Goal: Communication & Community: Answer question/provide support

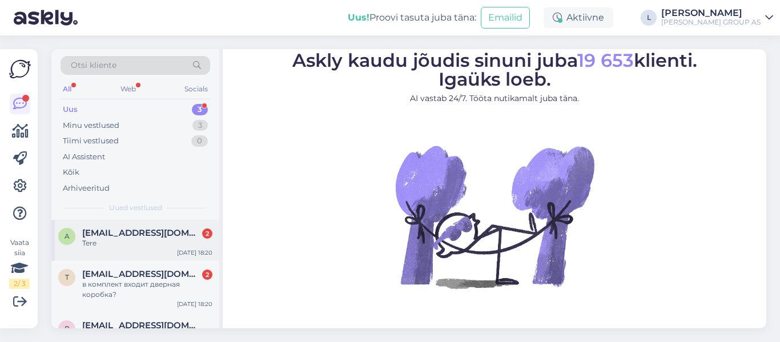
scroll to position [35, 0]
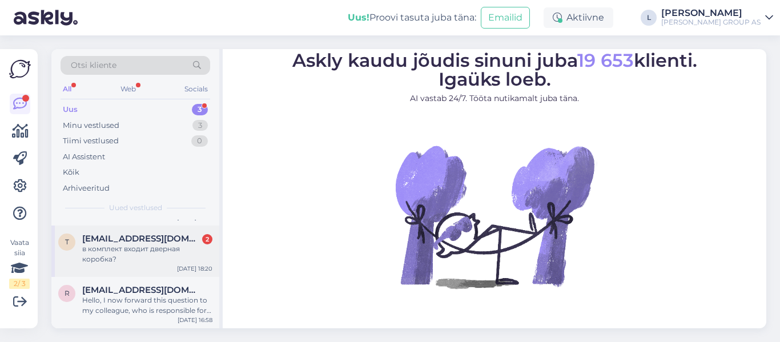
click at [132, 250] on div "в комплект входит дверная коробка?" at bounding box center [147, 254] width 130 height 21
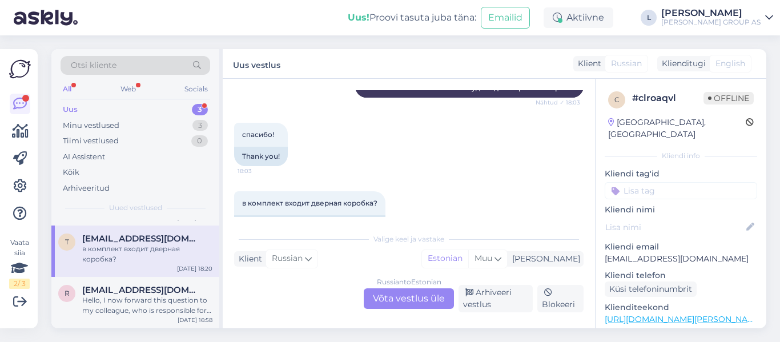
scroll to position [935, 0]
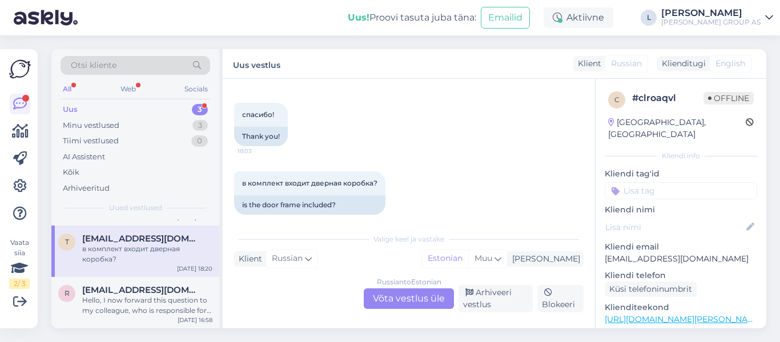
click at [409, 296] on div "Russian to Estonian Võta vestlus üle" at bounding box center [409, 298] width 90 height 21
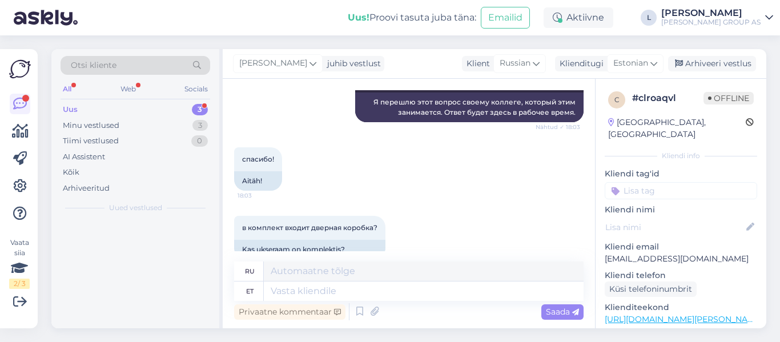
scroll to position [0, 0]
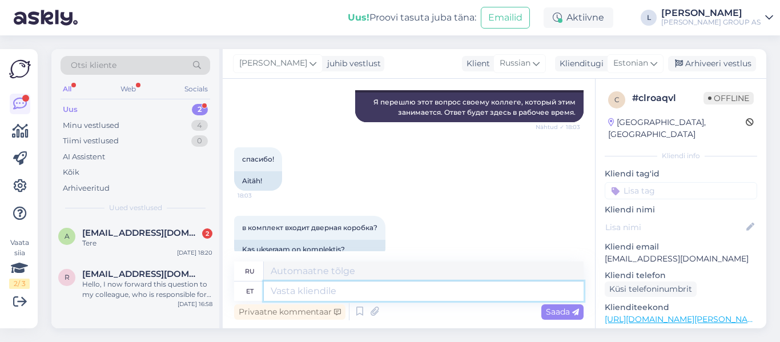
click at [398, 292] on textarea at bounding box center [424, 290] width 320 height 19
type textarea "Tere, t"
type textarea "Привет,"
type textarea "Tere, tarneaeg"
type textarea "Здравствуйте, время доставки"
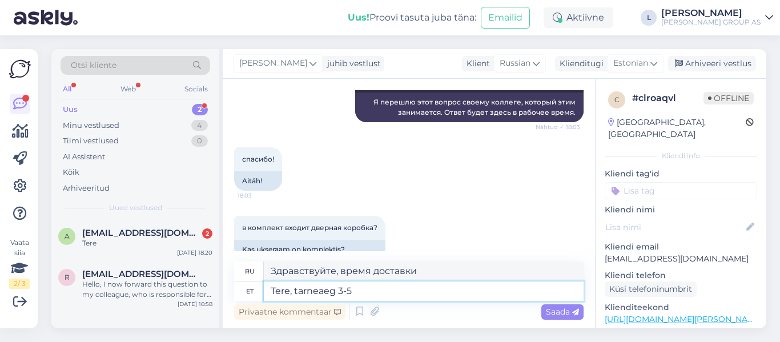
type textarea "Tere, tarneaeg 3-5 t"
type textarea "Здравствуйте, время доставки 3-5"
type textarea "Tere, tarneaeg 3-5 tööpäeva"
type textarea "Здравствуйте, срок доставки 3-5 рабочих дней."
type textarea "Tere, tarneaeg 3-5 tööpäeva. Sise"
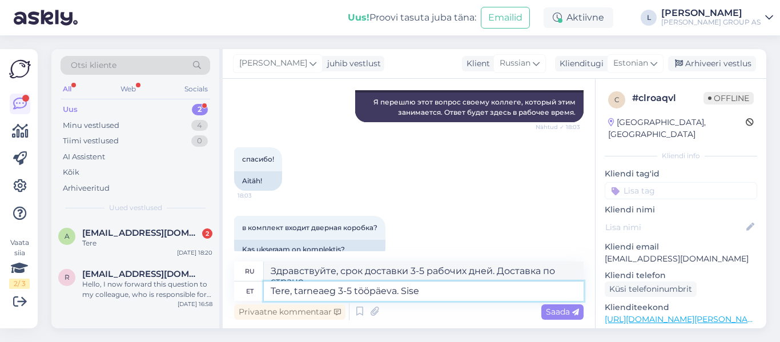
scroll to position [989, 0]
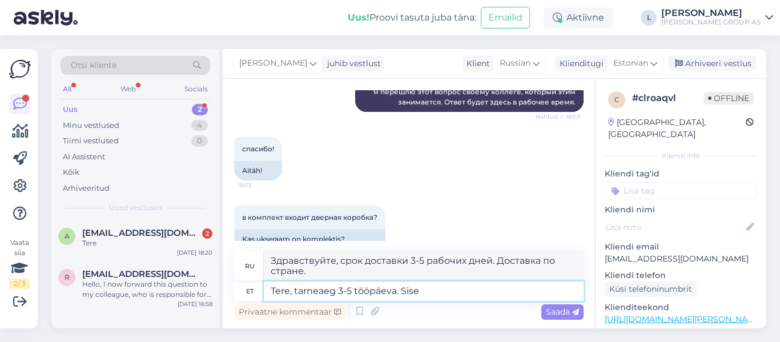
type textarea "Здравствуйте, срок доставки 3-5 рабочих дней. Внутренний"
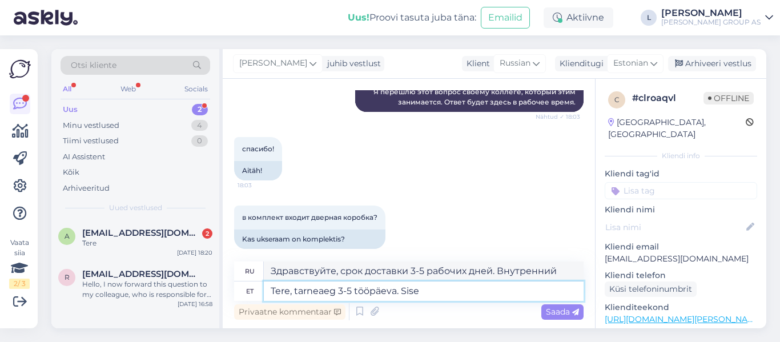
scroll to position [978, 0]
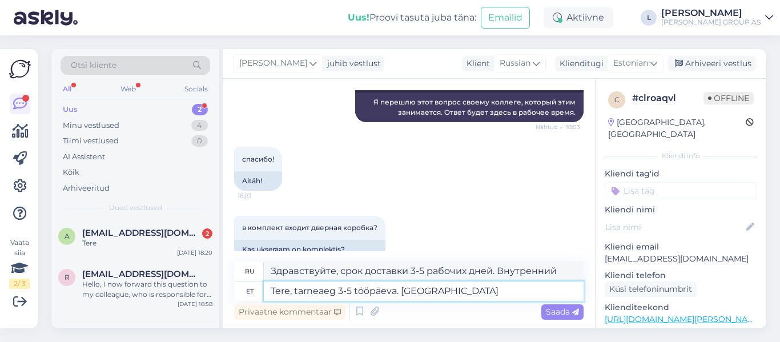
type textarea "Tere, tarneaeg 3-5 tööpäeva. [GEOGRAPHIC_DATA]"
type textarea "Здравствуйте, срок доставки 3-5 рабочих дней. С межкомнатными дверями."
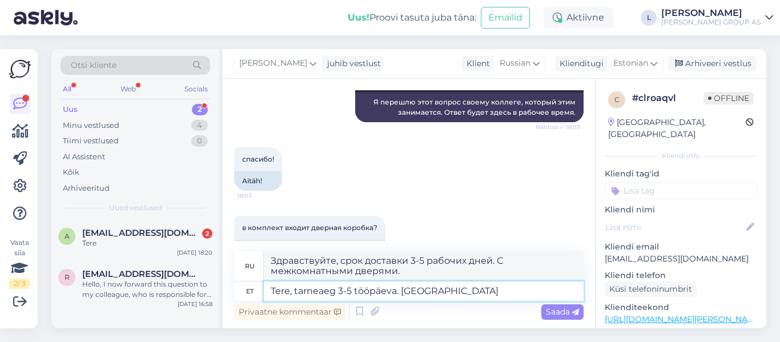
scroll to position [989, 0]
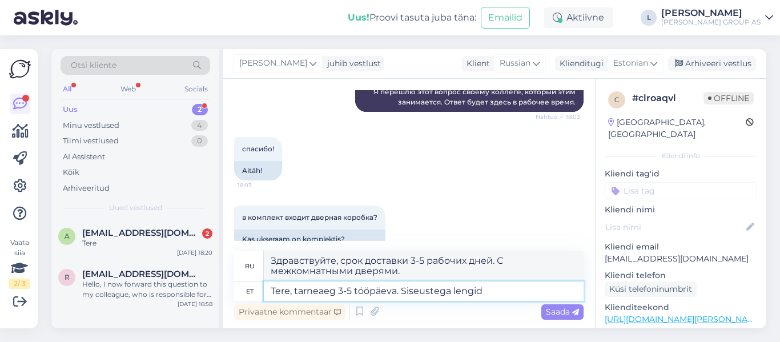
type textarea "Tere, tarneaeg 3-5 tööpäeva. Siseustega lengid e"
type textarea "Здравствуйте, срок доставки 3-5 рабочих дней. Рамы с межкомнатными дверями."
type textarea "Tere, tarneaeg 3-5 tööpäeva. Siseustega lengid ei ol"
type textarea "Здравствуйте, срок доставки 3-5 рабочих дней. Рамы с межкомнатными дверями не в…"
type textarea "Tere, tarneaeg 3-5 tööpäeva. Siseustega lengid ei ole k"
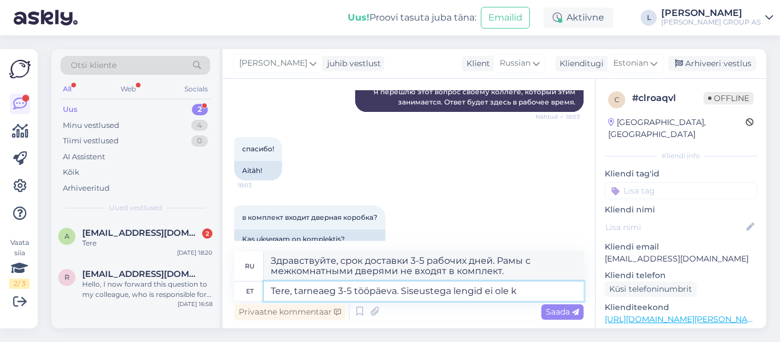
type textarea "Здравствуйте, срок доставки 3-5 рабочих дней. Рам с межкомнатными дверями нет."
type textarea "Tere, tarneaeg 3-5 tööpäeva. Siseustega lengid ei ole komplektis, l"
type textarea "Здравствуйте, срок доставки 3-5 рабочих дней. Рамы с межкомнатными дверями в ко…"
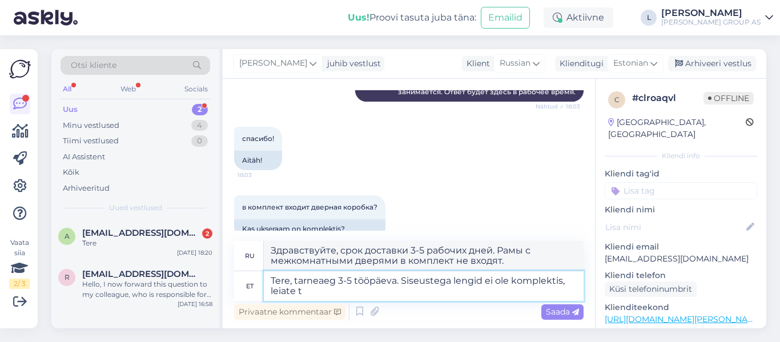
type textarea "Tere, tarneaeg 3-5 tööpäeva. Siseustega lengid ei ole komplektis, leiate ta"
type textarea "Здравствуйте, срок доставки 3-5 рабочих дней. Межкомнатные дверные коробки в ко…"
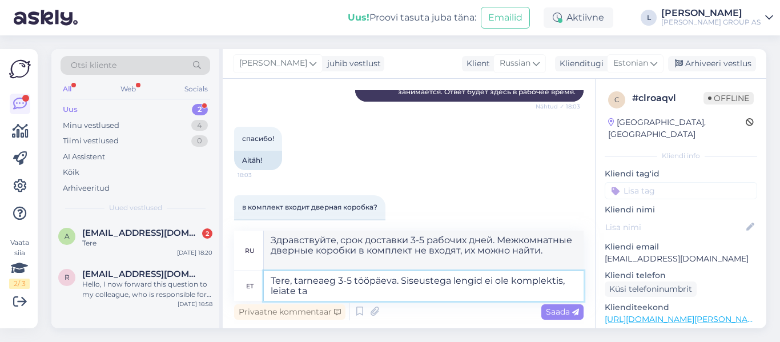
scroll to position [1009, 0]
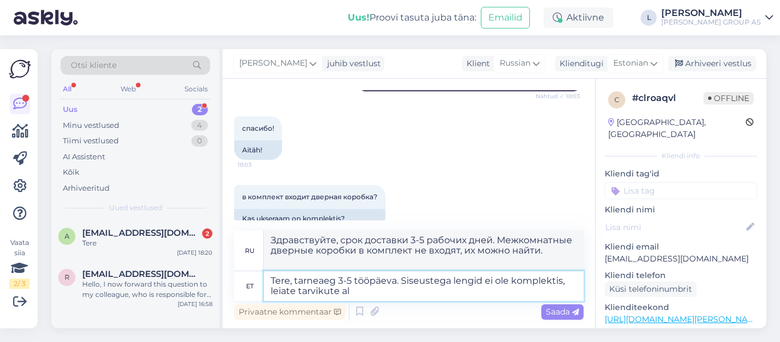
type textarea "Tere, tarneaeg 3-5 tööpäeva. Siseustega lengid ei ole komplektis, leiate tarvik…"
type textarea "Здравствуйте, срок доставки 3-5 рабочих дней. Рамы с межкомнатными дверями в ко…"
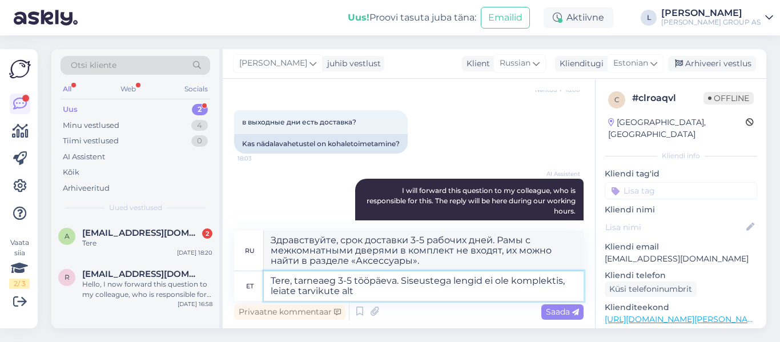
scroll to position [781, 0]
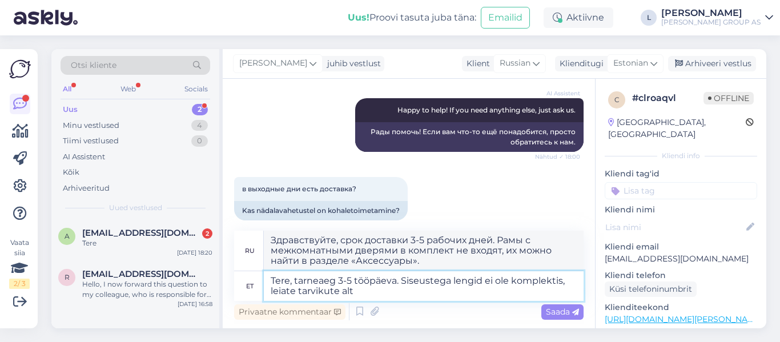
click at [401, 286] on textarea "Tere, tarneaeg 3-5 tööpäeva. Siseustega lengid ei ole komplektis, leiate tarvik…" at bounding box center [424, 286] width 320 height 30
click at [398, 283] on textarea "Tere, tarneaeg 3-5 tööpäeva. Siseustega lengid ei ole komplektis, leiate tarvik…" at bounding box center [424, 286] width 320 height 30
type textarea "Tere, tarneaeg 3-5 tööpäeva. Nädalava [PERSON_NAME] lengid ei ole komplektis, l…"
type textarea "Здравствуйте, срок доставки 3–5 рабочих дней. Недельная доставка. Внутренние дв…"
type textarea "Tere, tarneaeg 3-5 tööpäeva. Nädalavah Siseustega lengid ei ole komplektis, lei…"
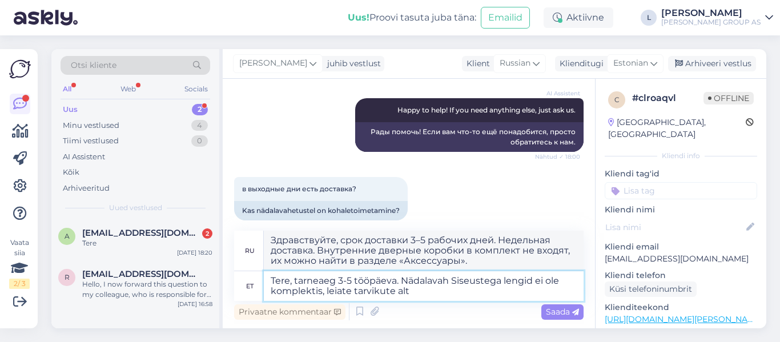
type textarea "Здравствуйте, срок доставки 3-5 рабочих дней. Доставка возможна только в выходн…"
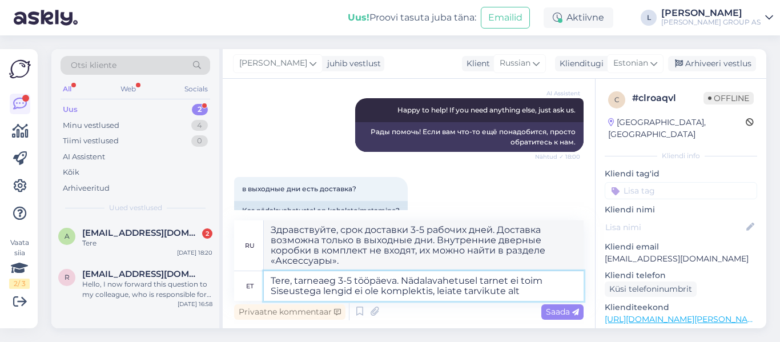
type textarea "Tere, tarneaeg 3-5 tööpäeva. Nädalavahetusel tarnet ei toimu Siseustega lengid …"
type textarea "Здравствуйте, срок доставки 3-5 рабочих дней. Доставка по выходным не осуществл…"
type textarea "Tere, tarneaeg 3-5 tööpäeva. Nädalavahetusel tarnet ei toimu Siseustega lengid …"
drag, startPoint x: 560, startPoint y: 312, endPoint x: 539, endPoint y: 309, distance: 21.3
click at [554, 316] on span "Saada" at bounding box center [562, 311] width 33 height 10
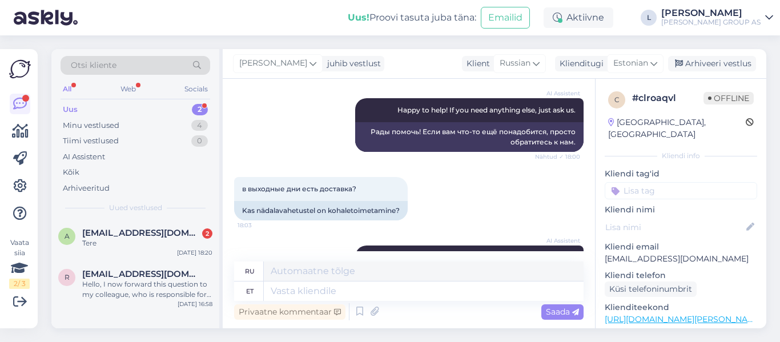
scroll to position [1112, 0]
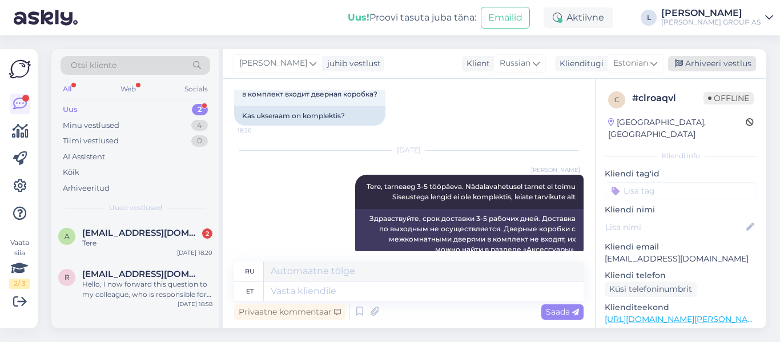
click at [736, 64] on div "Arhiveeri vestlus" at bounding box center [712, 63] width 88 height 15
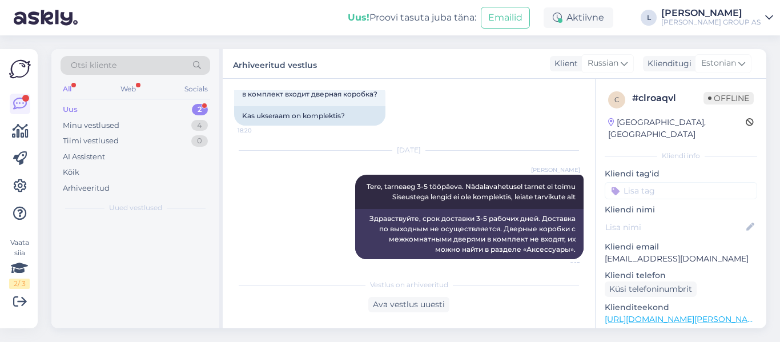
scroll to position [1100, 0]
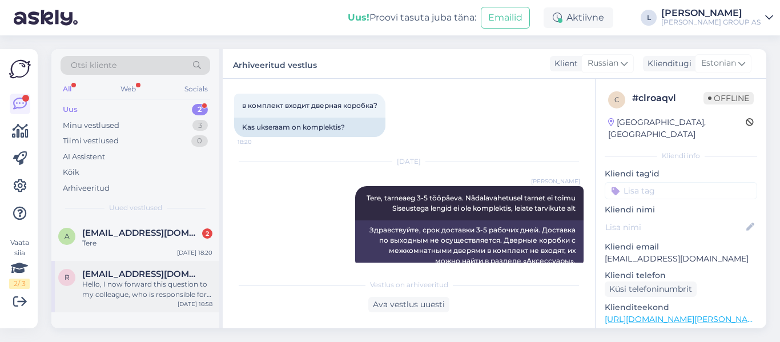
click at [148, 296] on div "Hello, I now forward this question to my colleague, who is responsible for this…" at bounding box center [147, 289] width 130 height 21
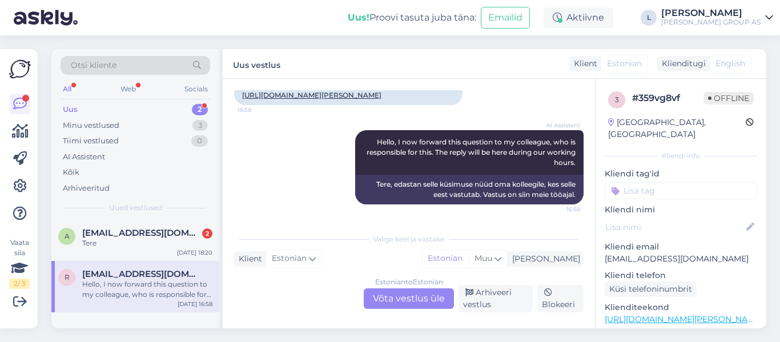
scroll to position [57, 0]
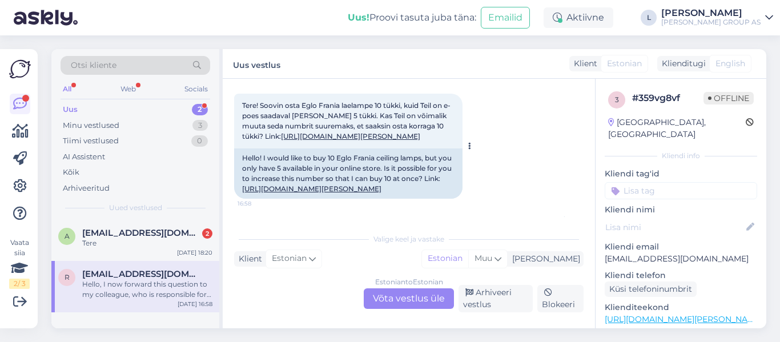
drag, startPoint x: 338, startPoint y: 139, endPoint x: 345, endPoint y: 142, distance: 7.2
click at [338, 139] on link "[URL][DOMAIN_NAME][PERSON_NAME]" at bounding box center [350, 136] width 139 height 9
click at [314, 140] on link "[URL][DOMAIN_NAME][PERSON_NAME]" at bounding box center [350, 136] width 139 height 9
click at [152, 226] on div "a [EMAIL_ADDRESS][DOMAIN_NAME] 2 Tere [DATE] 18:20" at bounding box center [135, 240] width 168 height 41
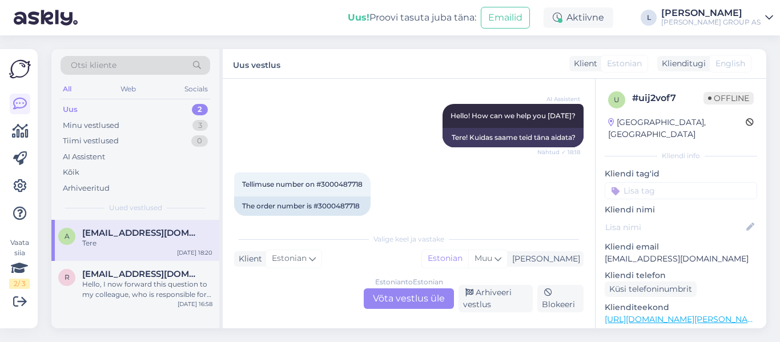
scroll to position [135, 0]
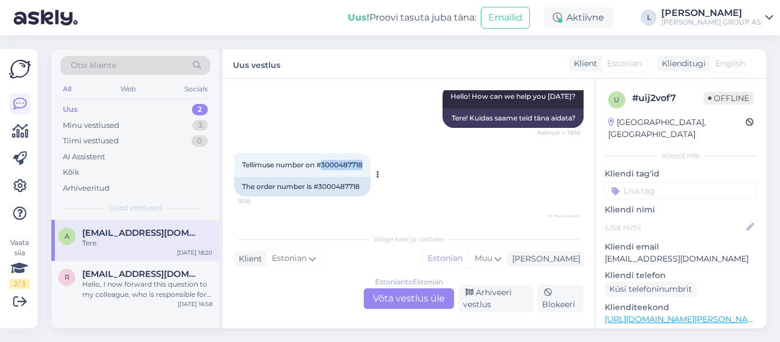
drag, startPoint x: 366, startPoint y: 167, endPoint x: 324, endPoint y: 162, distance: 43.0
click at [324, 162] on div "Tellimuse number on #3000487718 18:18" at bounding box center [302, 165] width 136 height 24
copy span "3000487718"
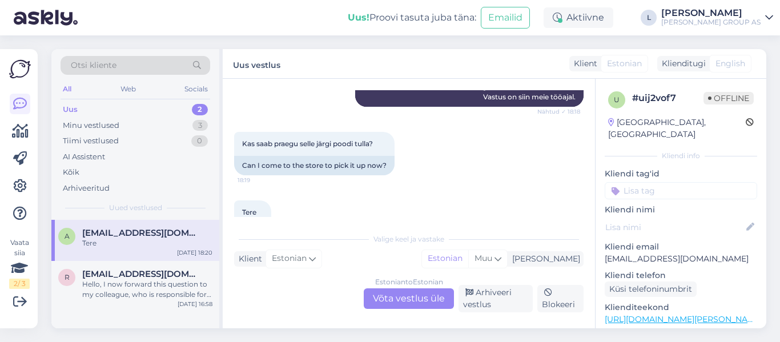
scroll to position [306, 0]
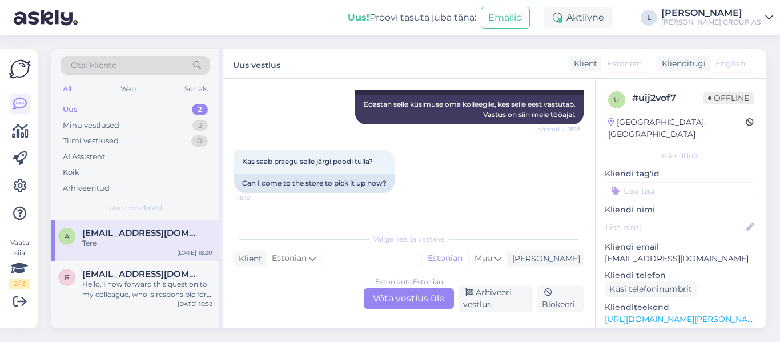
click at [431, 297] on div "Estonian to Estonian Võta vestlus üle" at bounding box center [409, 298] width 90 height 21
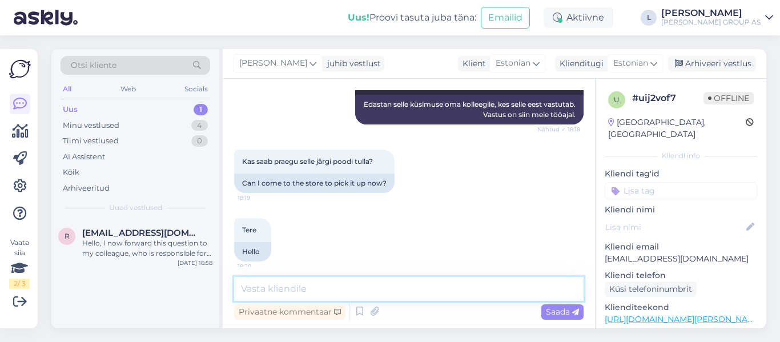
click at [427, 291] on textarea at bounding box center [408, 289] width 349 height 24
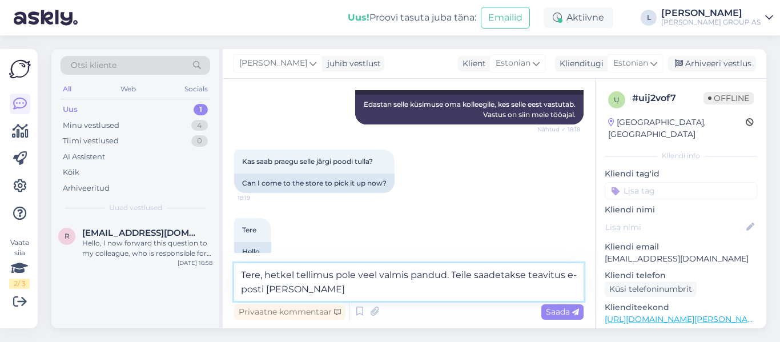
type textarea "Tere, hetkel tellimus pole veel valmis pandud. Teile saadetakse teavitus e-post…"
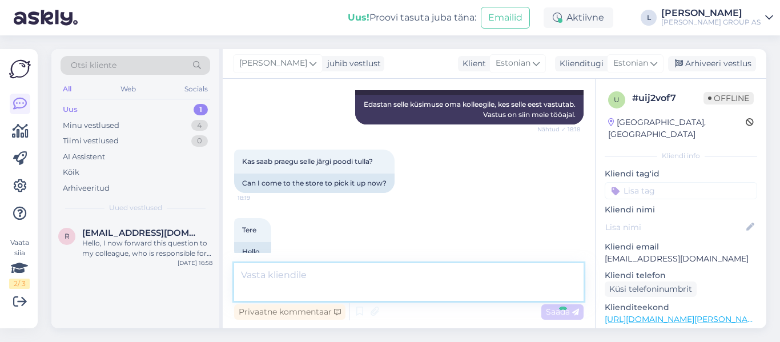
scroll to position [397, 0]
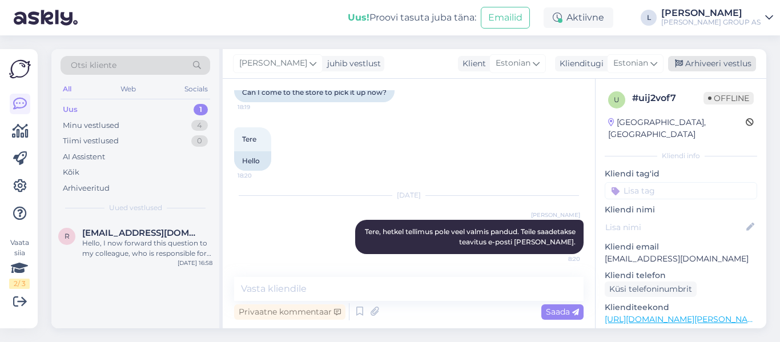
click at [707, 64] on div "Arhiveeri vestlus" at bounding box center [712, 63] width 88 height 15
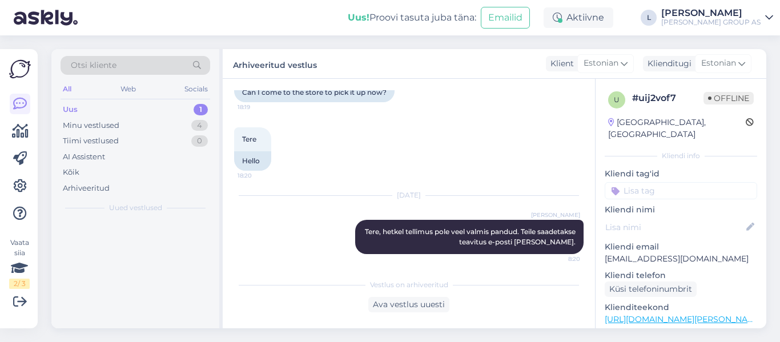
scroll to position [401, 0]
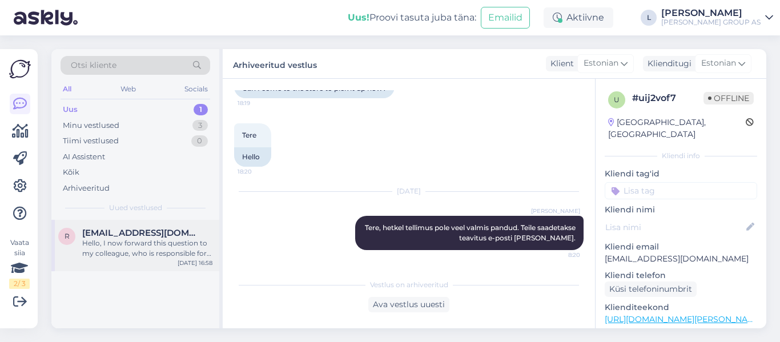
click at [115, 231] on span "[EMAIL_ADDRESS][DOMAIN_NAME]" at bounding box center [141, 233] width 119 height 10
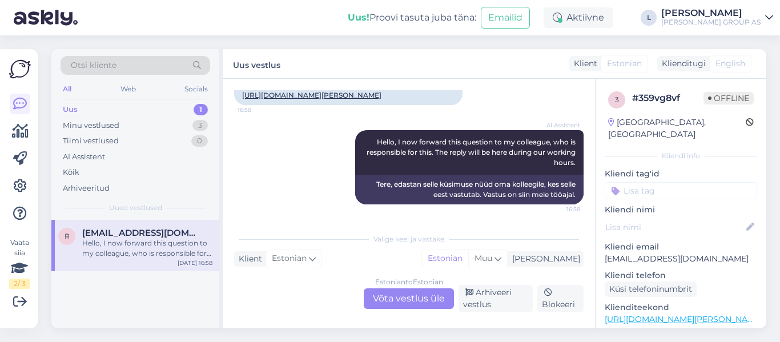
scroll to position [171, 0]
click at [407, 295] on div "Estonian to Estonian Võta vestlus üle" at bounding box center [409, 298] width 90 height 21
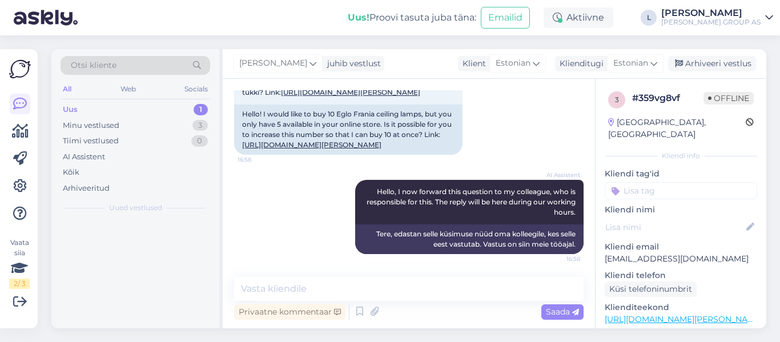
scroll to position [122, 0]
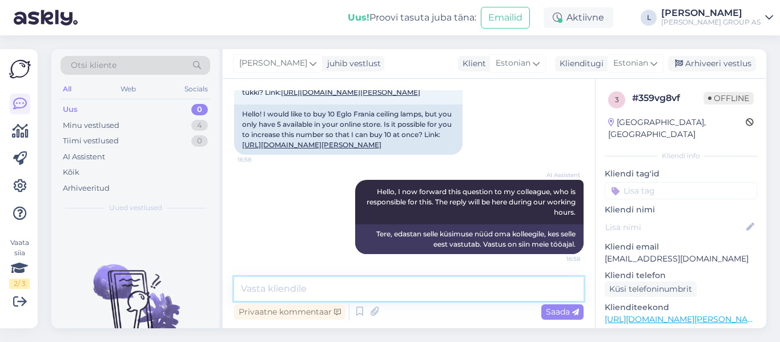
click at [392, 287] on textarea at bounding box center [408, 289] width 349 height 24
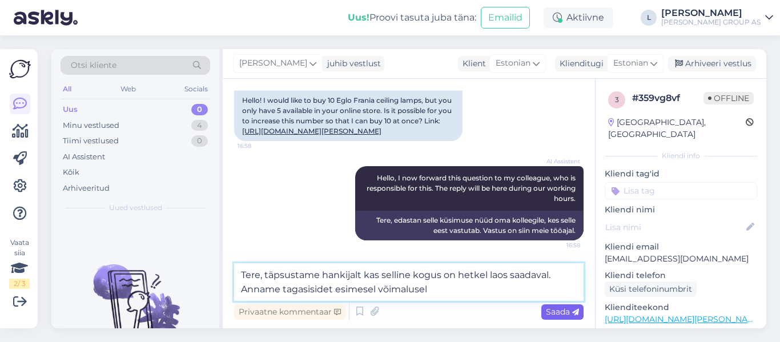
type textarea "Tere, täpsustame hankijalt kas selline kogus on hetkel laos saadaval. Anname ta…"
click at [561, 305] on div "Saada" at bounding box center [562, 311] width 42 height 15
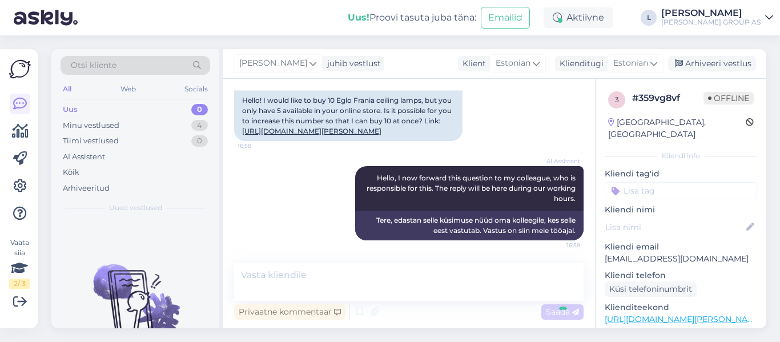
scroll to position [205, 0]
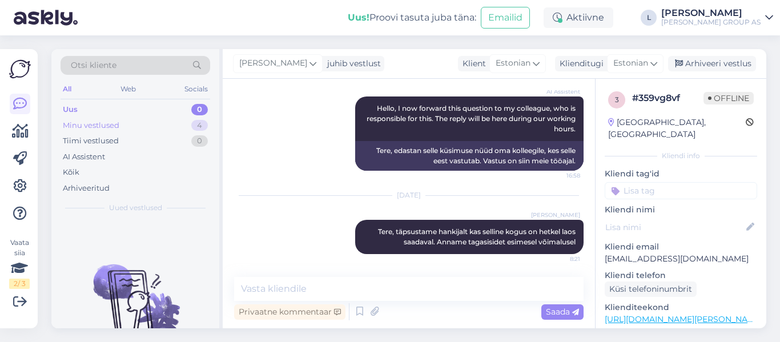
click at [97, 119] on div "Minu vestlused 4" at bounding box center [136, 126] width 150 height 16
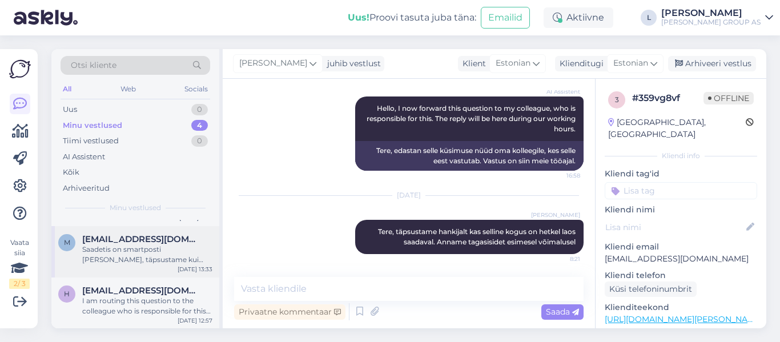
scroll to position [97, 0]
click at [140, 245] on div "Saadetis on smartposti [PERSON_NAME], täpsustame kui kiiresti saavad toimetada.…" at bounding box center [147, 254] width 130 height 21
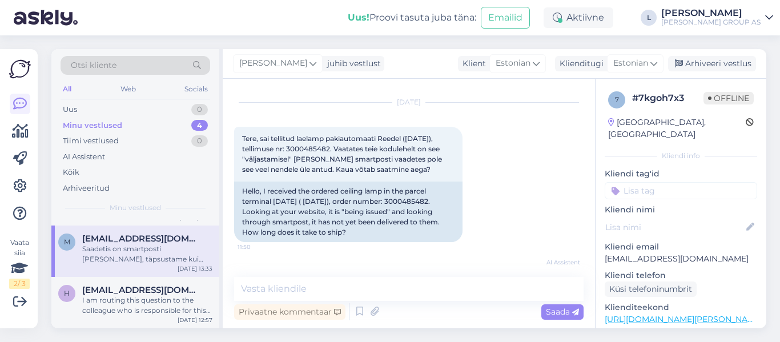
scroll to position [0, 0]
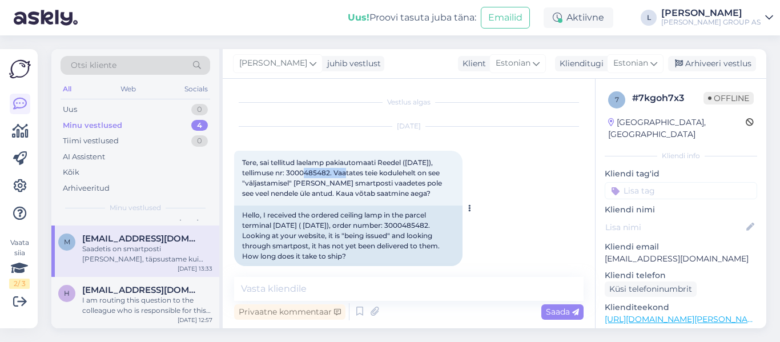
drag, startPoint x: 332, startPoint y: 171, endPoint x: 288, endPoint y: 171, distance: 43.4
click at [288, 171] on span "Tere, sai tellitud laelamp pakiautomaati Reedel ([DATE]), tellimuse nr: 3000485…" at bounding box center [342, 177] width 201 height 39
copy span "3000485482."
click at [79, 113] on div "Uus 1" at bounding box center [136, 110] width 150 height 16
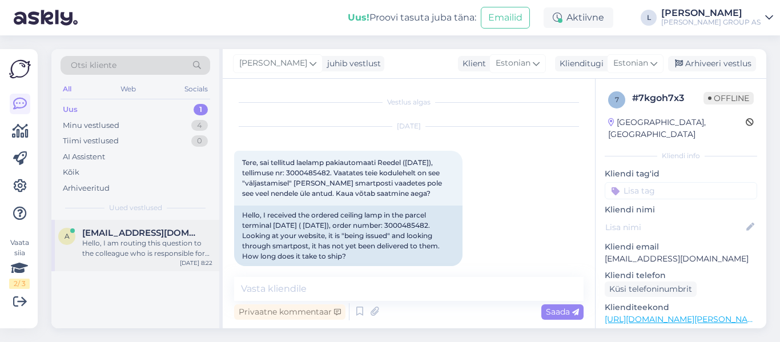
click at [108, 247] on div "Hello, I am routing this question to the colleague who is responsible for this …" at bounding box center [147, 248] width 130 height 21
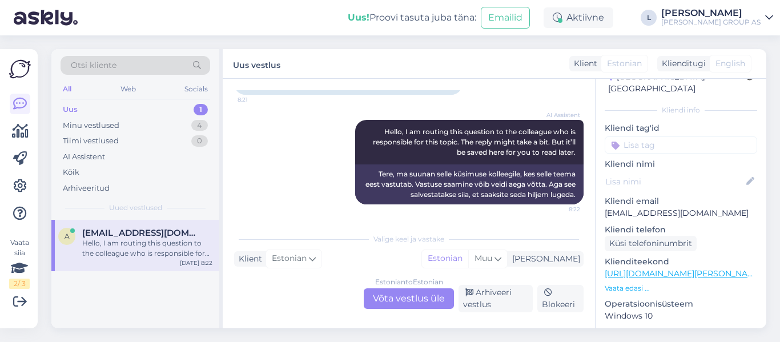
scroll to position [114, 0]
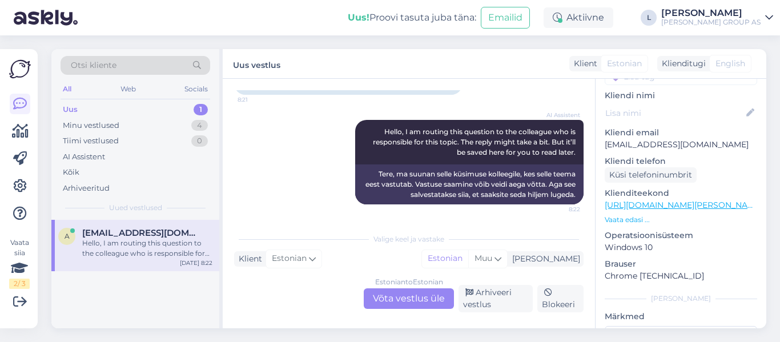
click at [687, 200] on link "[URL][DOMAIN_NAME][PERSON_NAME]" at bounding box center [683, 205] width 158 height 10
click at [393, 297] on div "Estonian to Estonian Võta vestlus üle" at bounding box center [409, 298] width 90 height 21
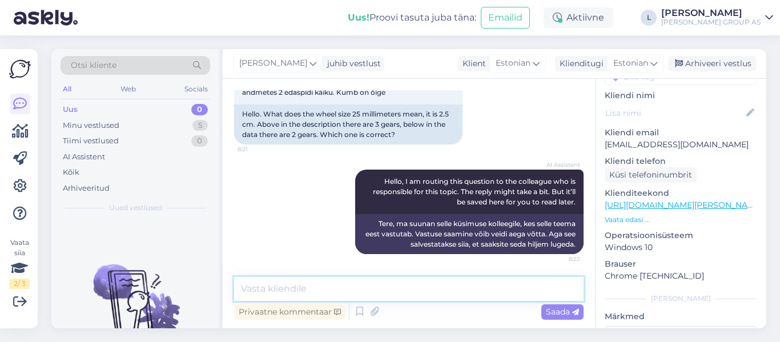
click at [390, 286] on textarea at bounding box center [408, 289] width 349 height 24
paste textarea "2 edasikäiku + 1 tagasikäik"
type textarea "Tere, 2 edasikäiku + 1 tagasikäik"
click at [559, 312] on span "Saada" at bounding box center [562, 311] width 33 height 10
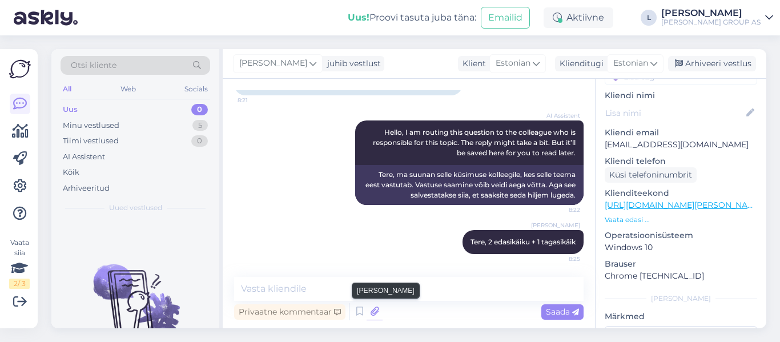
click at [377, 308] on icon at bounding box center [374, 311] width 16 height 17
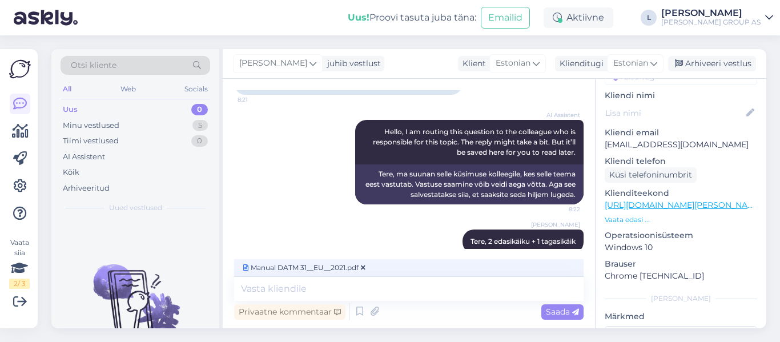
click at [558, 305] on div "Saada" at bounding box center [562, 311] width 42 height 15
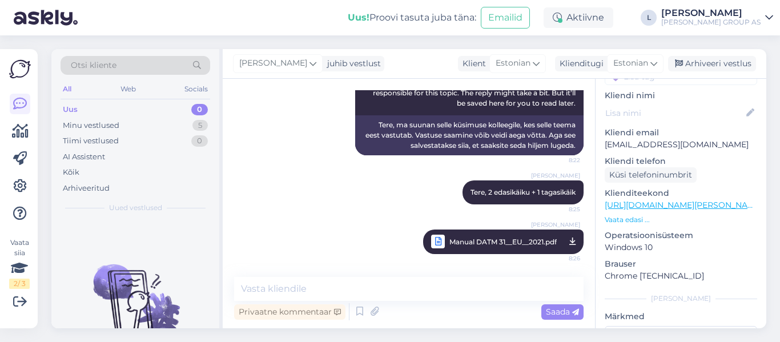
click at [488, 239] on span "Manual DATM 31__EU__2021.pdf" at bounding box center [502, 242] width 107 height 14
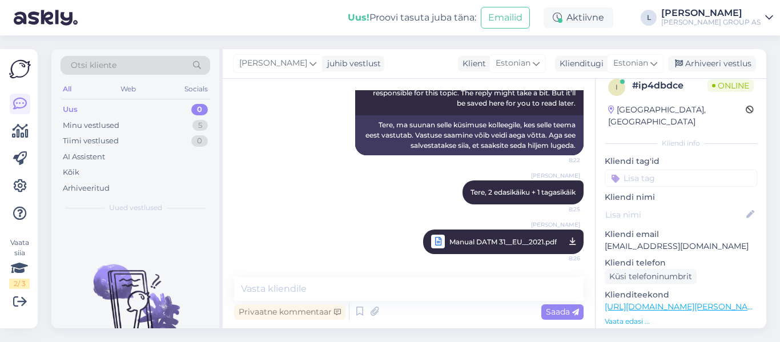
scroll to position [0, 0]
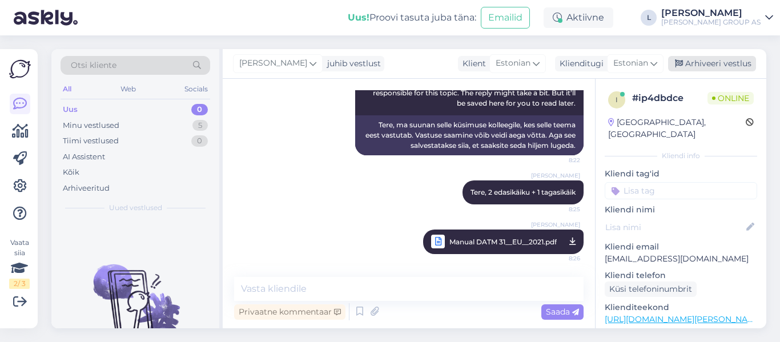
click at [701, 63] on div "Arhiveeri vestlus" at bounding box center [712, 63] width 88 height 15
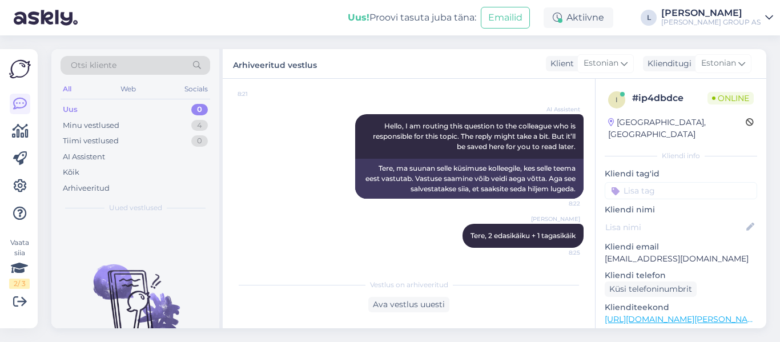
scroll to position [193, 0]
